Goal: Task Accomplishment & Management: Manage account settings

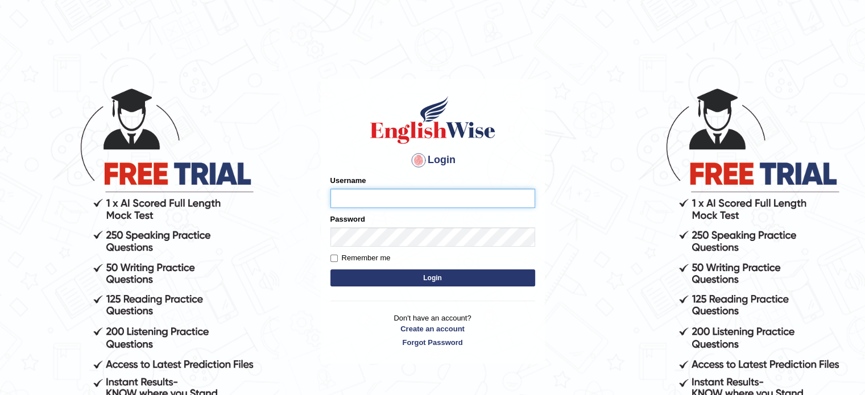
type input "Badmaarag"
click at [378, 277] on button "Login" at bounding box center [433, 278] width 205 height 17
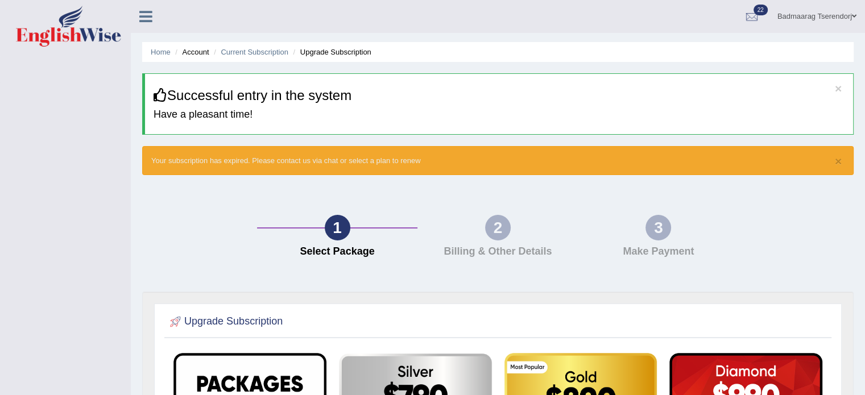
click at [144, 18] on icon at bounding box center [145, 16] width 13 height 15
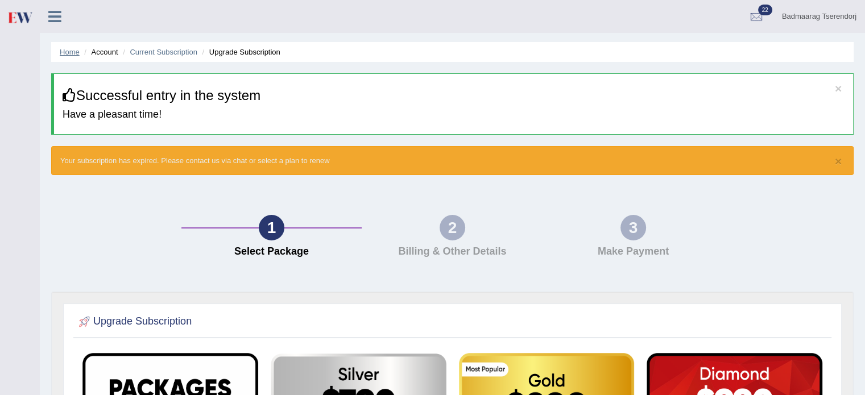
click at [61, 51] on link "Home" at bounding box center [70, 52] width 20 height 9
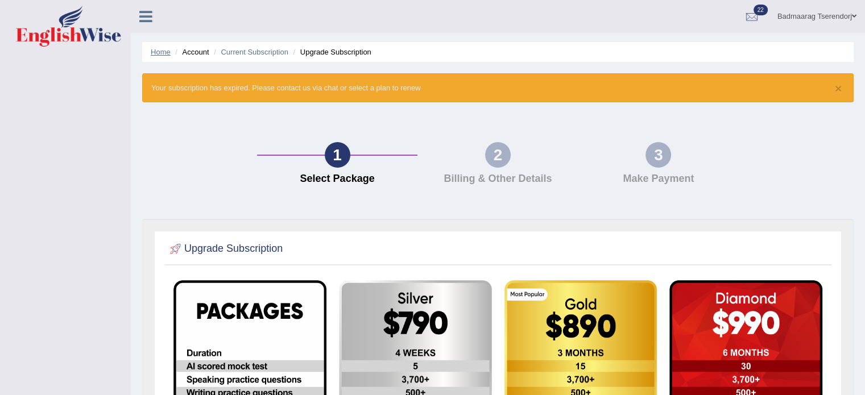
click at [154, 55] on link "Home" at bounding box center [161, 52] width 20 height 9
click at [701, 22] on ul "Badmaarag Tserendorj Toggle navigation Username: Badmaarag Access Type: Online …" at bounding box center [608, 16] width 514 height 32
click at [154, 51] on link "Home" at bounding box center [161, 52] width 20 height 9
click at [744, 16] on div at bounding box center [752, 17] width 17 height 17
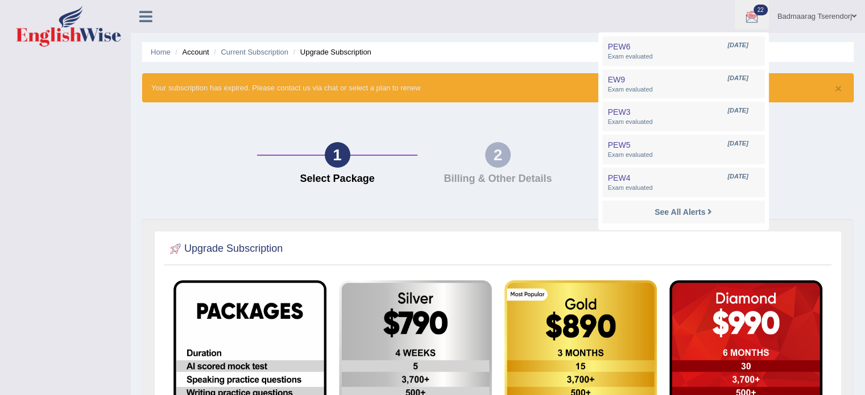
click at [794, 36] on div "Home Account Current Subscription Upgrade Subscription × Your subscription has …" at bounding box center [498, 336] width 735 height 673
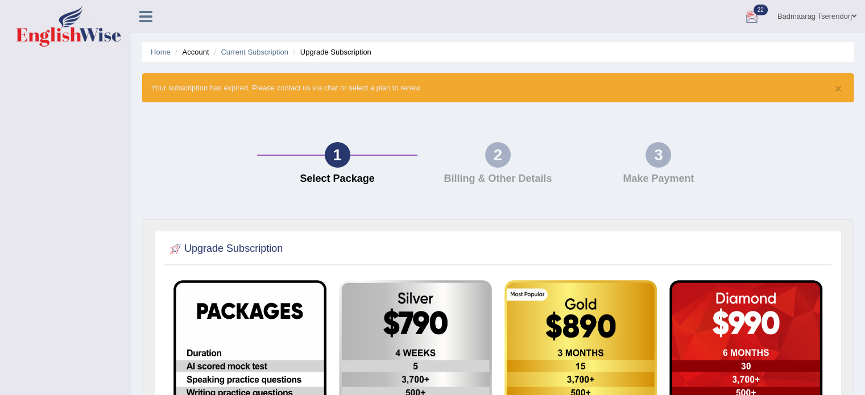
click at [807, 18] on link "Badmaarag Tserendorj" at bounding box center [817, 15] width 96 height 30
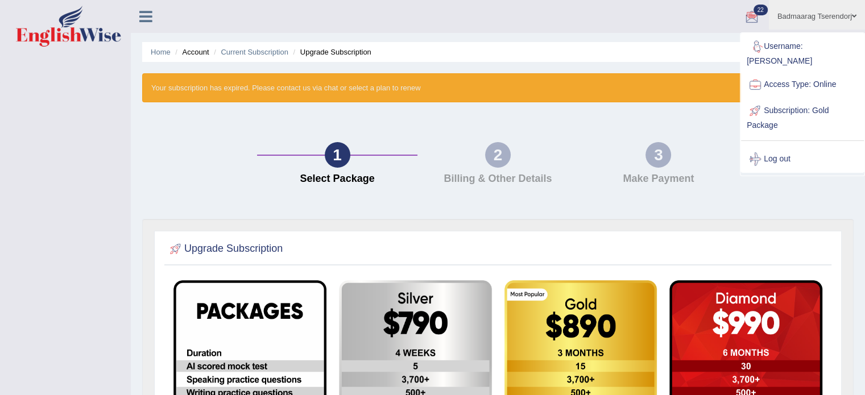
click at [603, 56] on ul "Home Account Current Subscription Upgrade Subscription" at bounding box center [498, 52] width 712 height 20
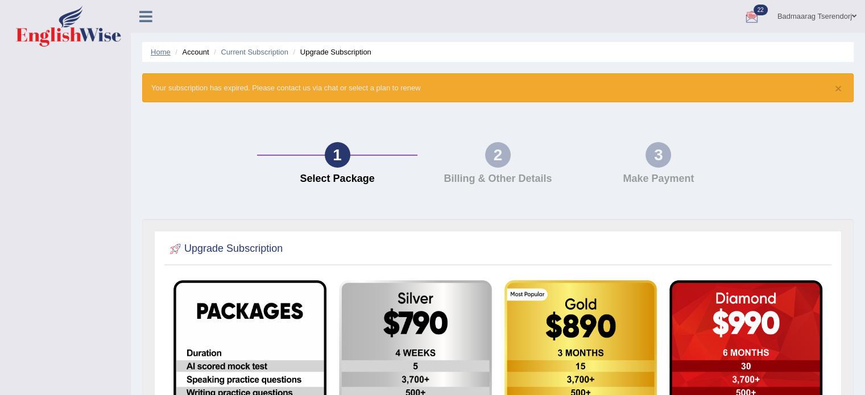
click at [164, 48] on link "Home" at bounding box center [161, 52] width 20 height 9
click at [341, 55] on li "Upgrade Subscription" at bounding box center [331, 52] width 81 height 11
click at [150, 16] on icon at bounding box center [145, 16] width 13 height 15
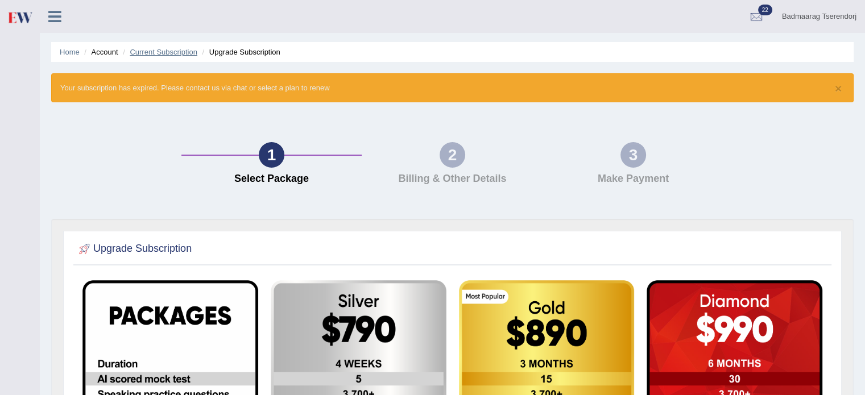
click at [141, 51] on link "Current Subscription" at bounding box center [164, 52] width 68 height 9
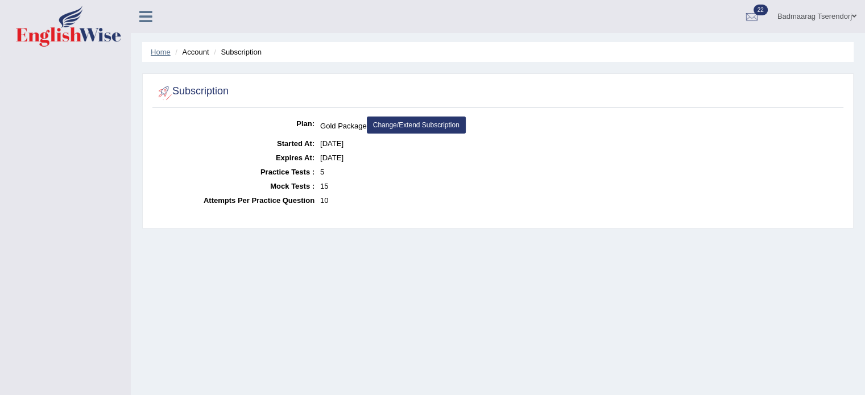
click at [159, 50] on link "Home" at bounding box center [161, 52] width 20 height 9
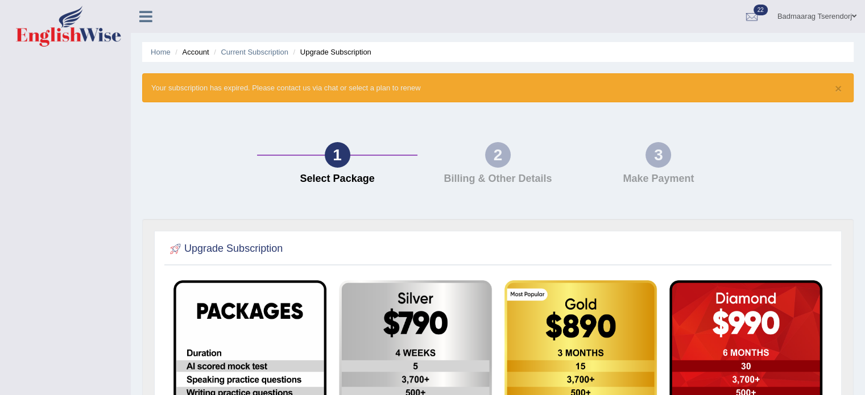
click at [188, 53] on li "Account" at bounding box center [190, 52] width 36 height 11
click at [161, 55] on link "Home" at bounding box center [161, 52] width 20 height 9
click at [328, 52] on li "Upgrade Subscription" at bounding box center [331, 52] width 81 height 11
click at [140, 13] on icon at bounding box center [145, 16] width 13 height 15
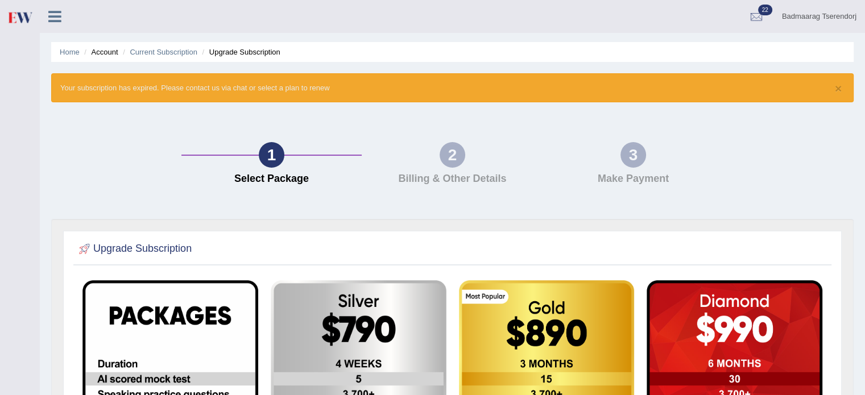
click at [484, 6] on ul "Badmaarag Tserendorj Toggle navigation Username: Badmaarag Access Type: Online …" at bounding box center [576, 16] width 578 height 32
click at [156, 52] on link "Current Subscription" at bounding box center [164, 52] width 68 height 9
click at [107, 47] on li "Account" at bounding box center [99, 52] width 36 height 11
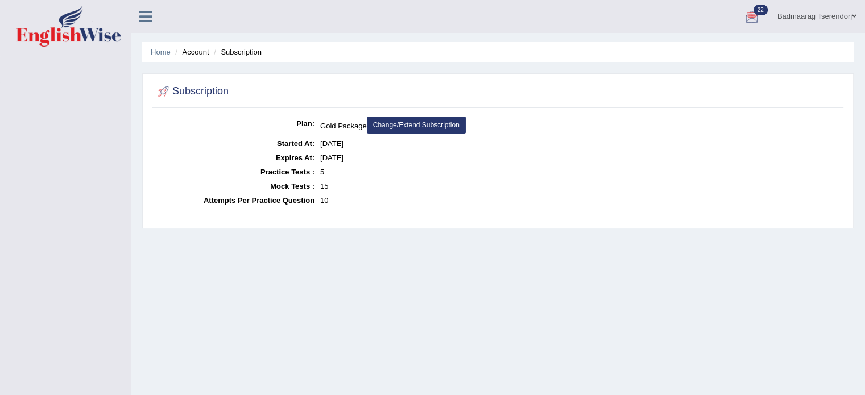
click at [754, 12] on div at bounding box center [752, 17] width 17 height 17
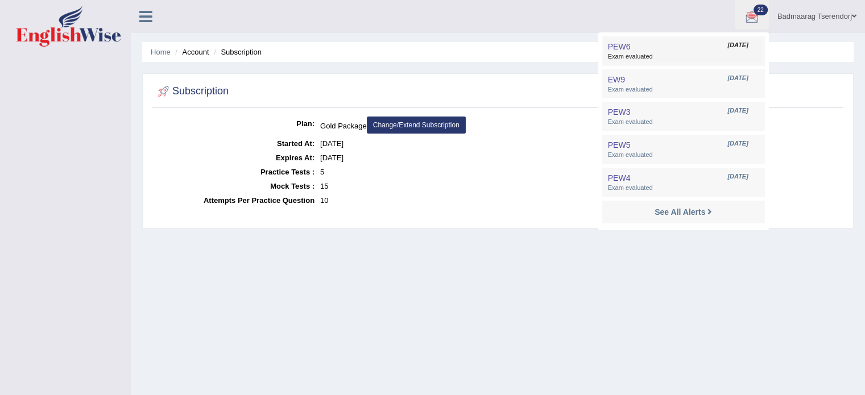
click at [717, 50] on link "PEW6 Sep 20, 2025 Exam evaluated" at bounding box center [683, 51] width 157 height 24
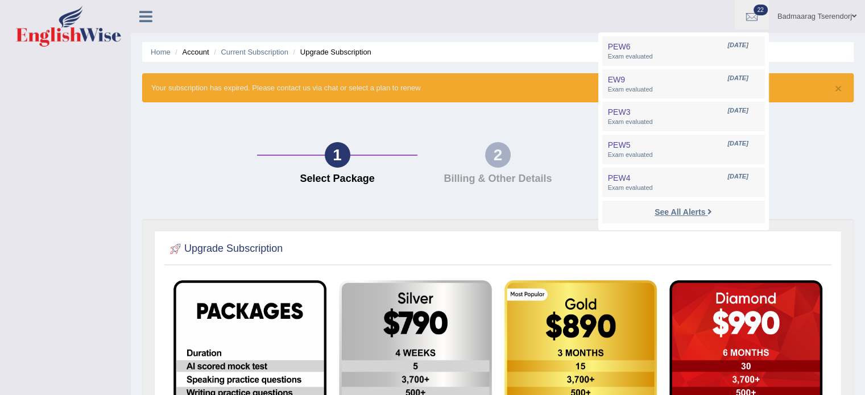
click at [708, 209] on icon at bounding box center [710, 212] width 5 height 9
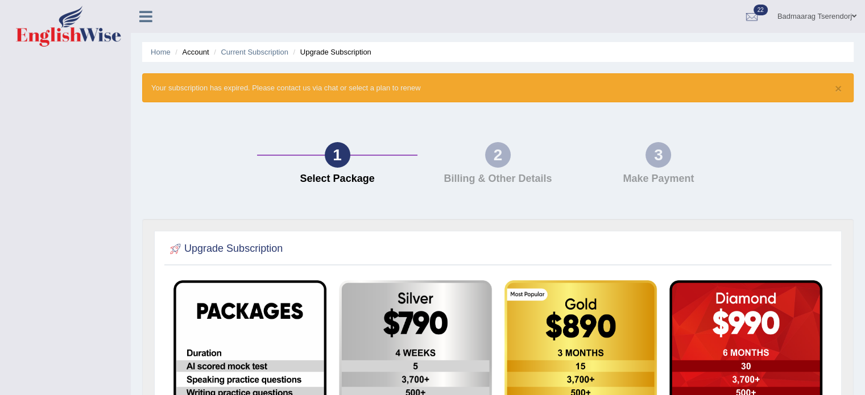
click at [839, 23] on link "Badmaarag Tserendorj" at bounding box center [817, 15] width 96 height 30
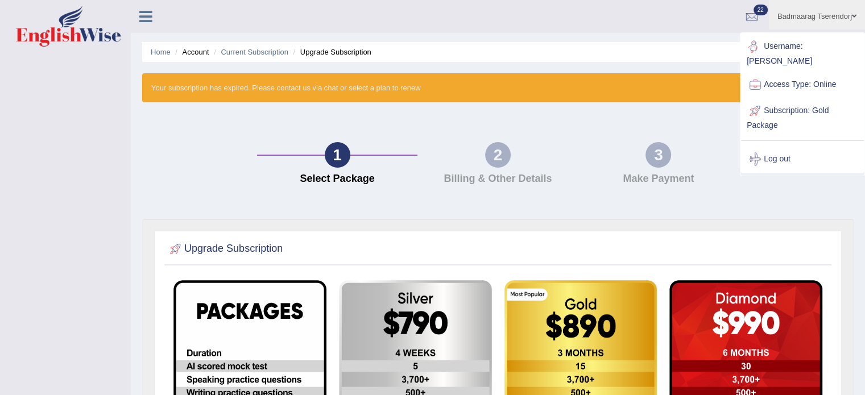
click at [836, 46] on link "Username: [PERSON_NAME]" at bounding box center [802, 53] width 123 height 38
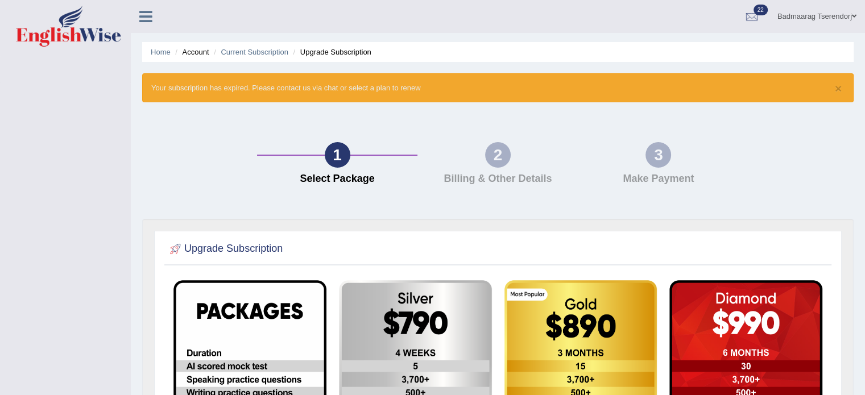
click at [836, 18] on link "Badmaarag Tserendorj" at bounding box center [817, 15] width 96 height 30
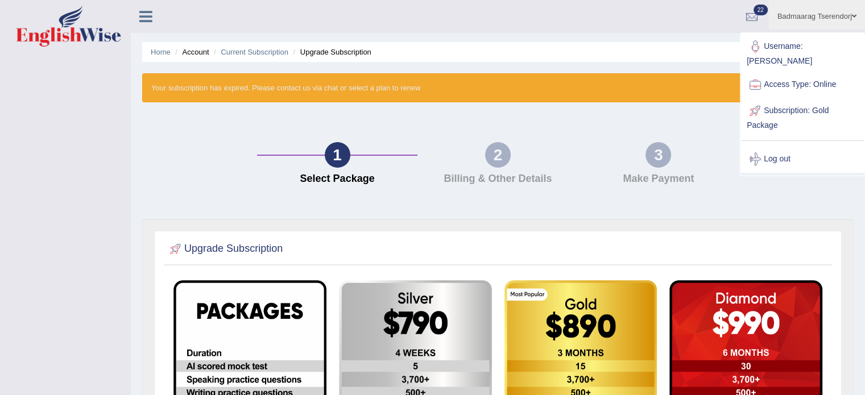
click at [766, 148] on link "Log out" at bounding box center [802, 159] width 123 height 26
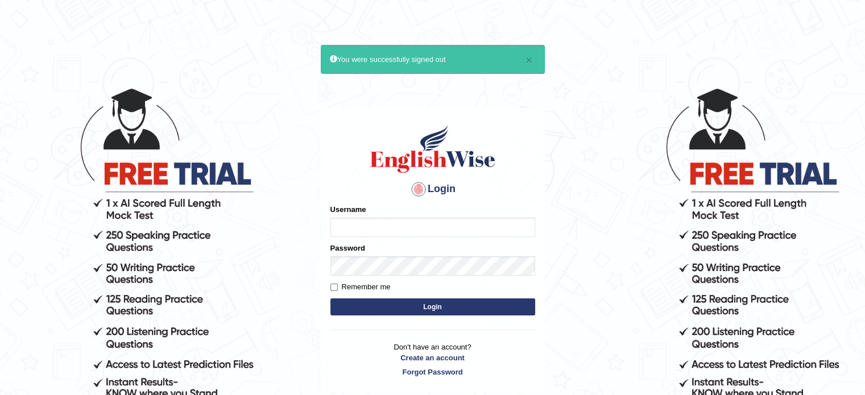
type input "Badmaarag"
click at [332, 290] on input "Remember me" at bounding box center [334, 287] width 7 height 7
checkbox input "true"
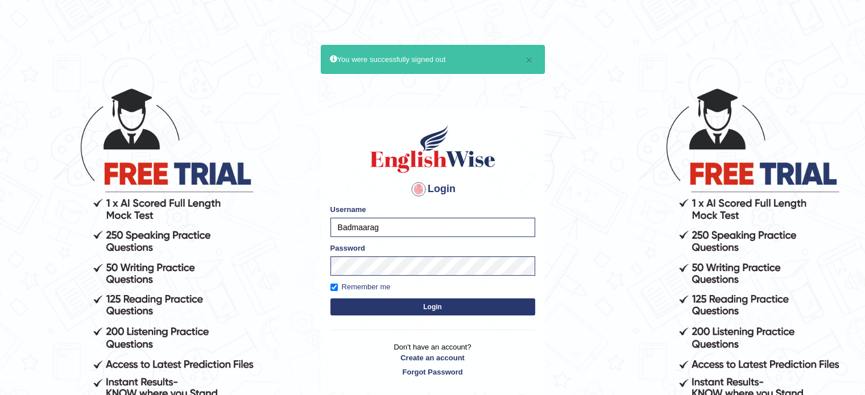
click at [405, 308] on button "Login" at bounding box center [433, 307] width 205 height 17
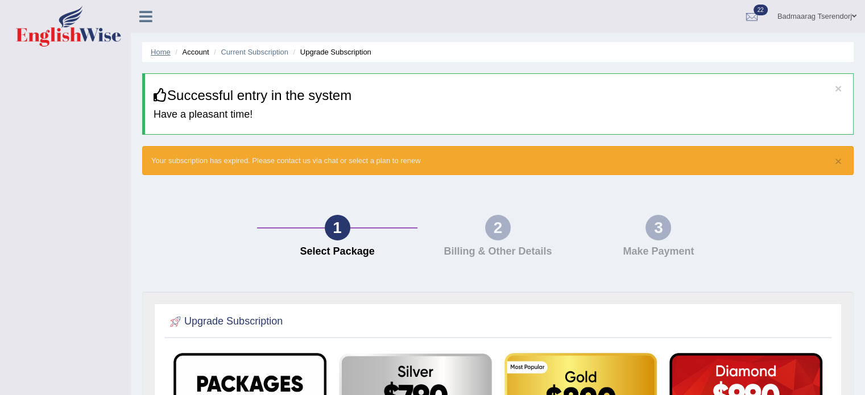
click at [164, 52] on link "Home" at bounding box center [161, 52] width 20 height 9
click at [193, 52] on li "Account" at bounding box center [190, 52] width 36 height 11
click at [241, 52] on link "Current Subscription" at bounding box center [255, 52] width 68 height 9
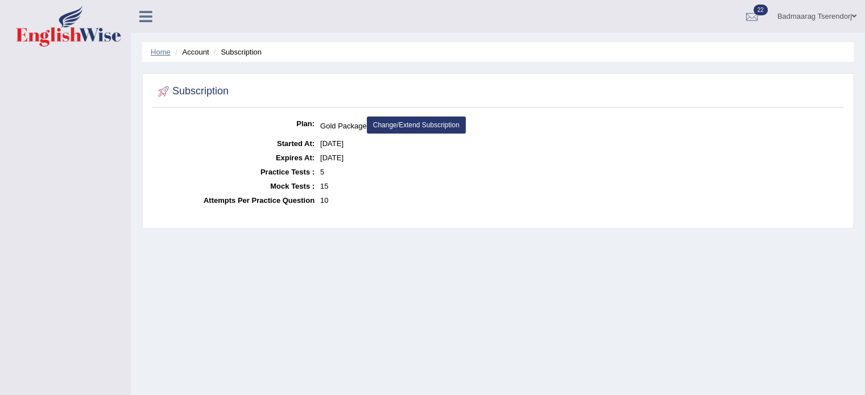
drag, startPoint x: 158, startPoint y: 52, endPoint x: 148, endPoint y: 33, distance: 21.6
click at [159, 52] on link "Home" at bounding box center [161, 52] width 20 height 9
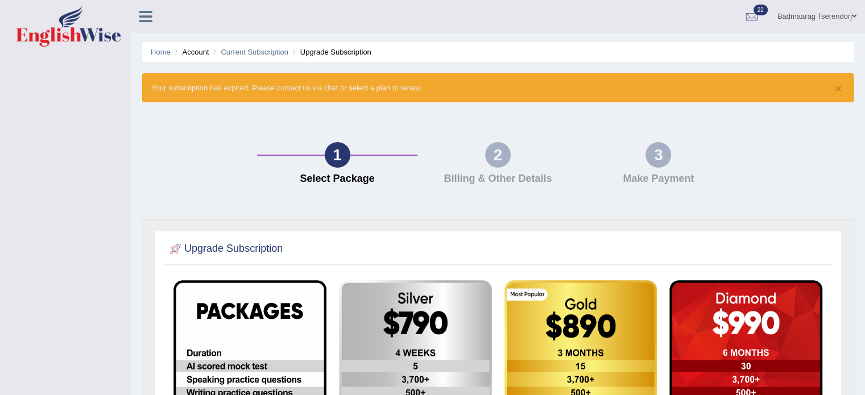
click at [73, 36] on img at bounding box center [68, 26] width 105 height 41
click at [142, 20] on icon at bounding box center [145, 16] width 13 height 15
